Goal: Information Seeking & Learning: Check status

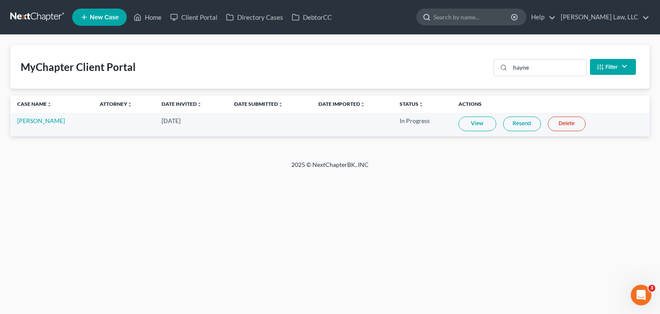
click at [457, 14] on input "search" at bounding box center [473, 17] width 79 height 16
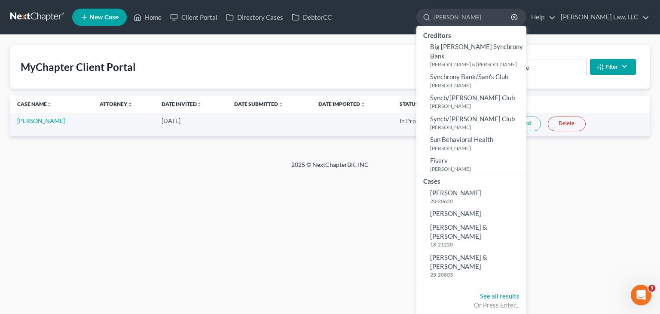
type input "[PERSON_NAME]"
click at [448, 271] on small "25-20803" at bounding box center [477, 274] width 94 height 7
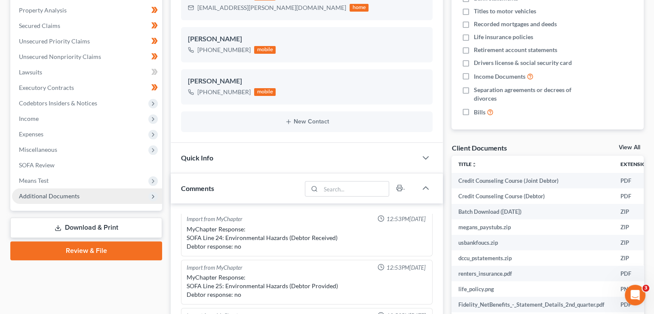
scroll to position [182, 0]
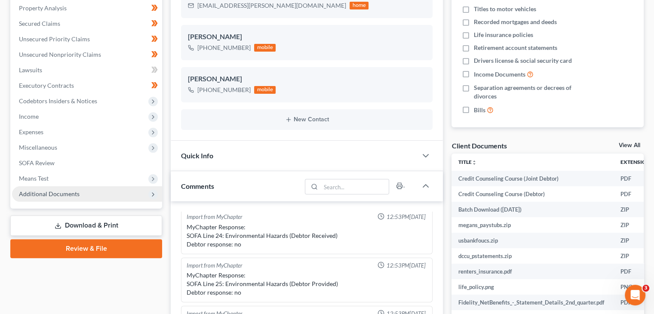
click at [70, 195] on span "Additional Documents" at bounding box center [49, 193] width 61 height 7
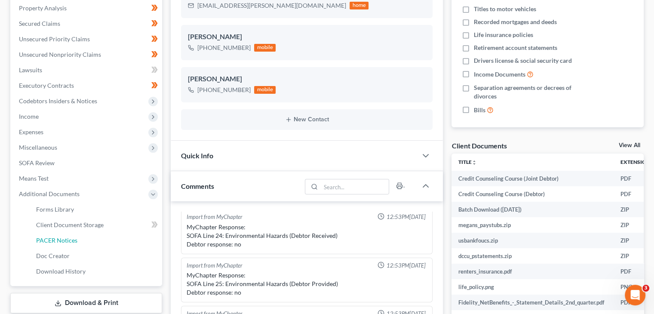
click at [53, 235] on link "PACER Notices" at bounding box center [95, 240] width 133 height 15
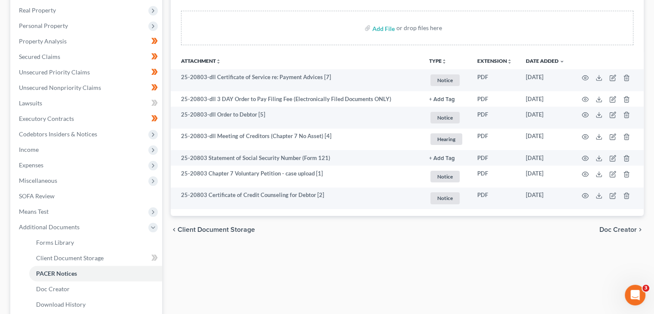
scroll to position [151, 0]
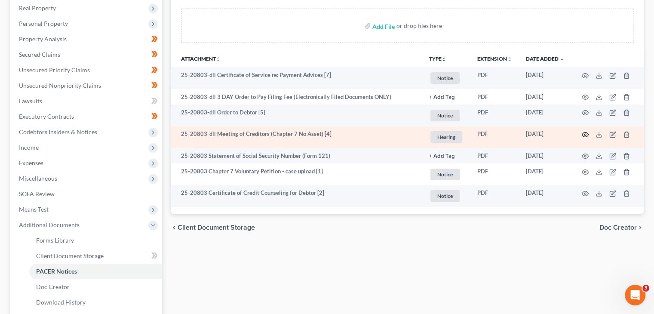
click at [587, 136] on icon "button" at bounding box center [585, 134] width 7 height 7
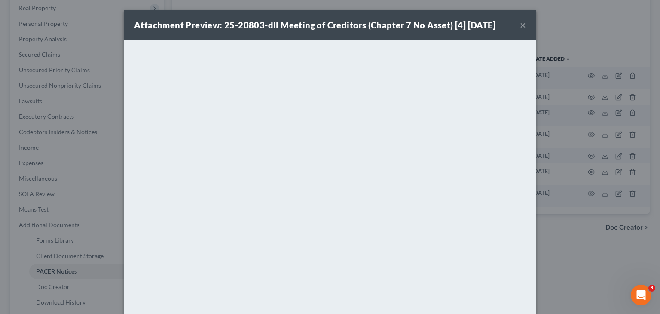
click at [520, 25] on button "×" at bounding box center [523, 25] width 6 height 10
